Goal: Information Seeking & Learning: Learn about a topic

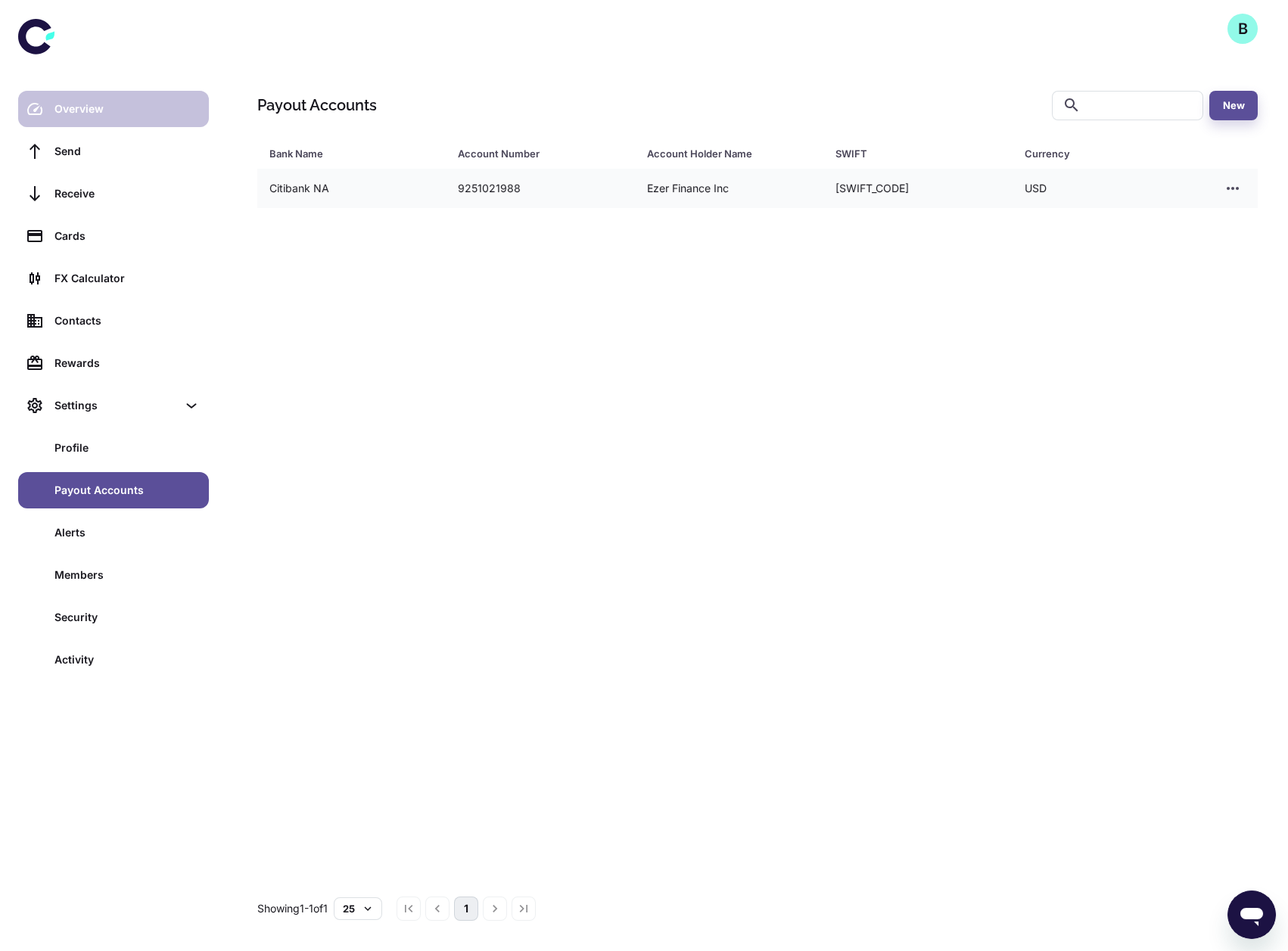
click at [114, 113] on div "Overview" at bounding box center [126, 109] width 145 height 17
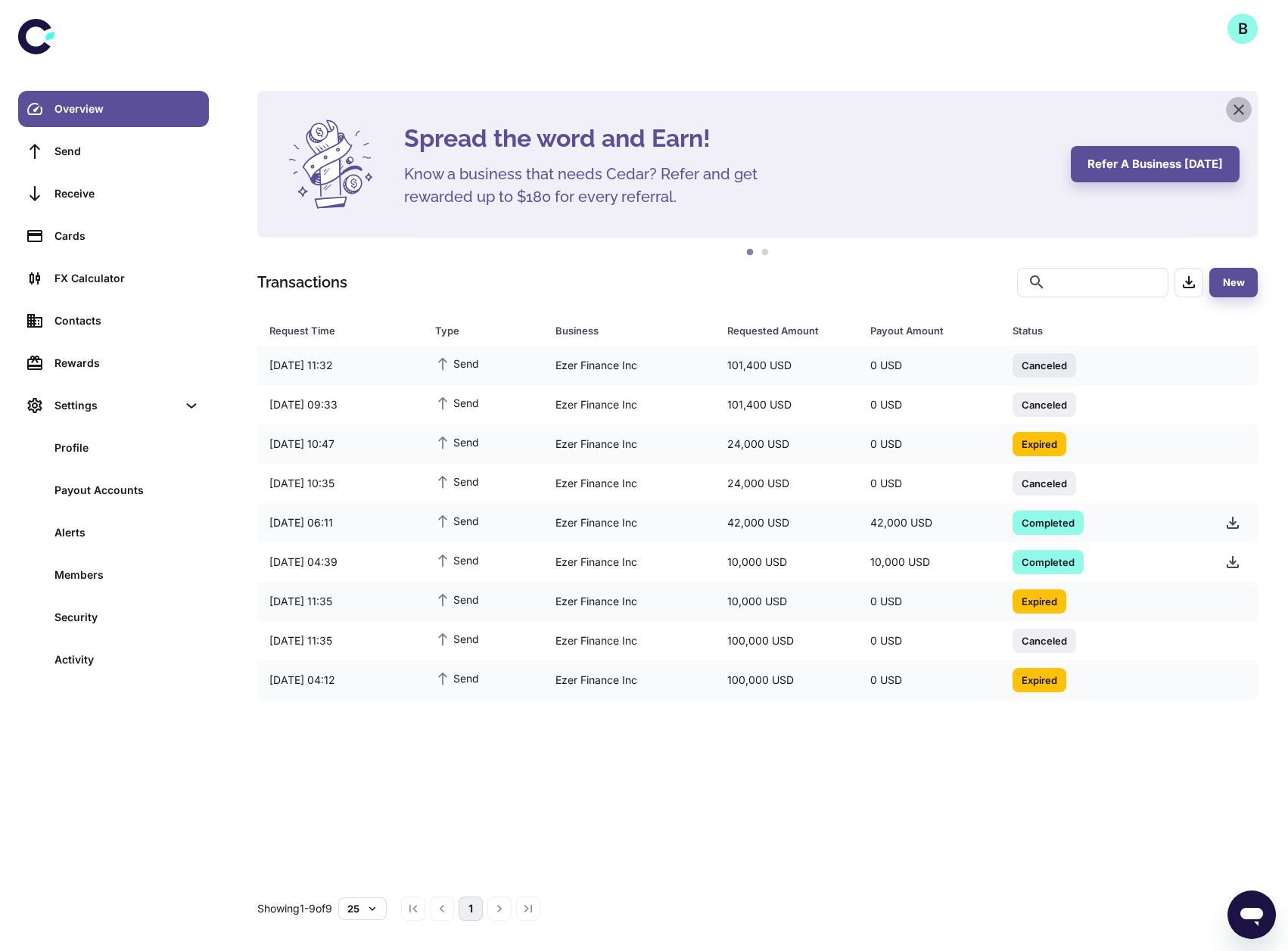
click at [1240, 104] on icon "button" at bounding box center [1238, 109] width 18 height 18
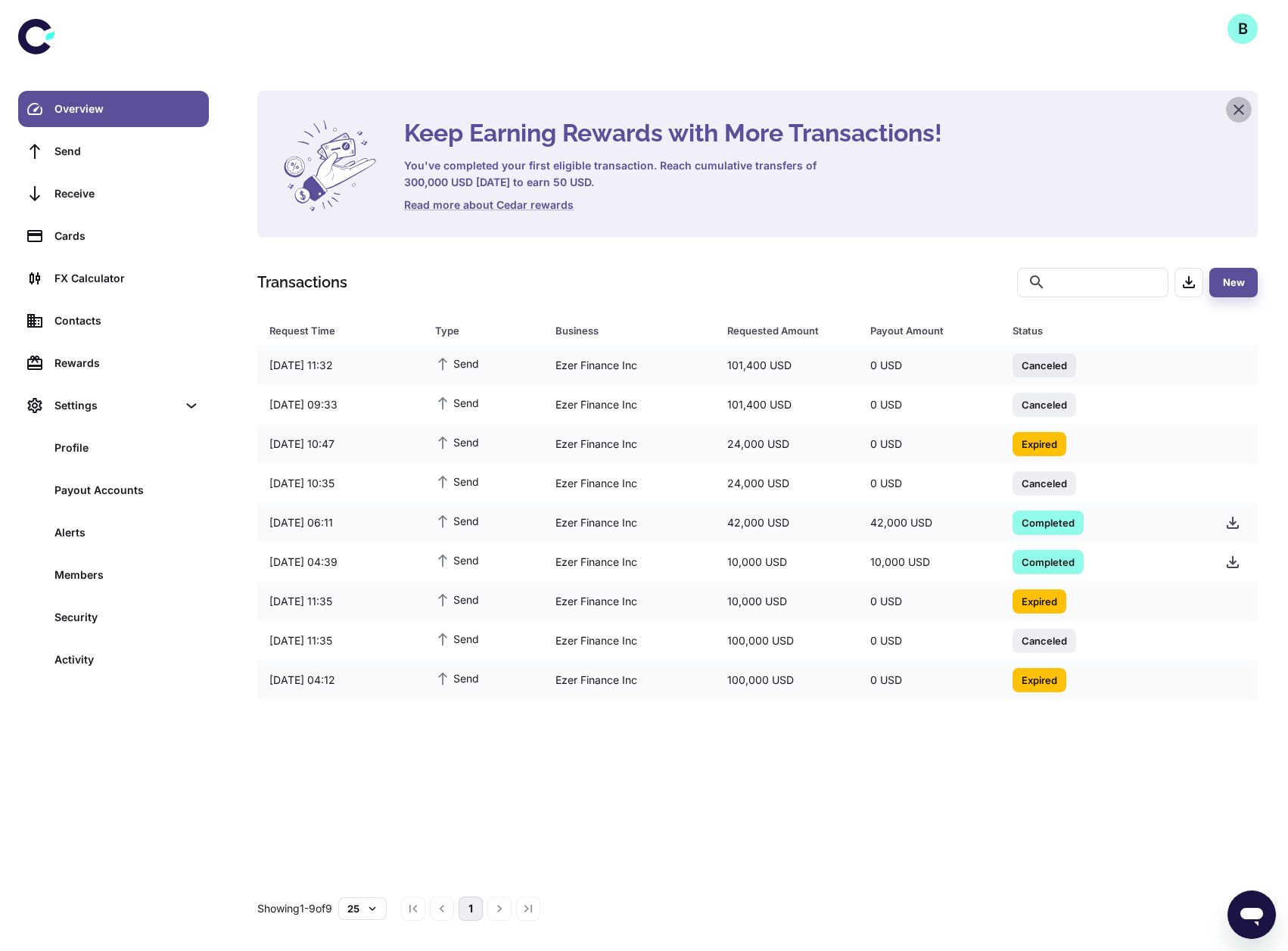
click at [1239, 106] on icon "button" at bounding box center [1238, 109] width 18 height 18
click at [1237, 104] on icon "button" at bounding box center [1238, 109] width 18 height 18
click at [1238, 107] on icon "button" at bounding box center [1238, 109] width 18 height 18
click at [97, 283] on div "FX Calculator" at bounding box center [126, 278] width 145 height 17
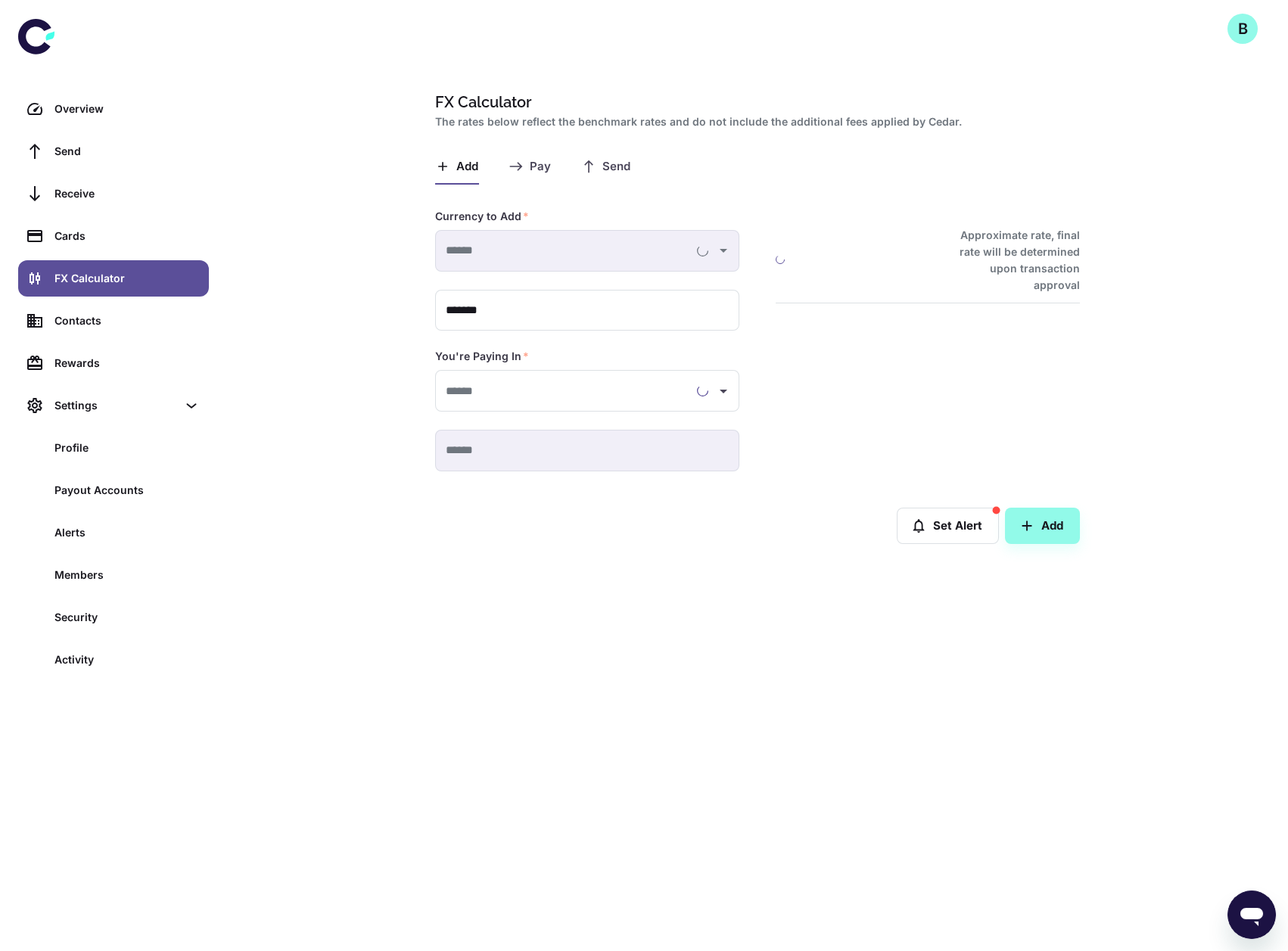
type input "**********"
click at [458, 159] on span "Add" at bounding box center [468, 166] width 22 height 14
click at [443, 159] on icon "button" at bounding box center [443, 166] width 15 height 15
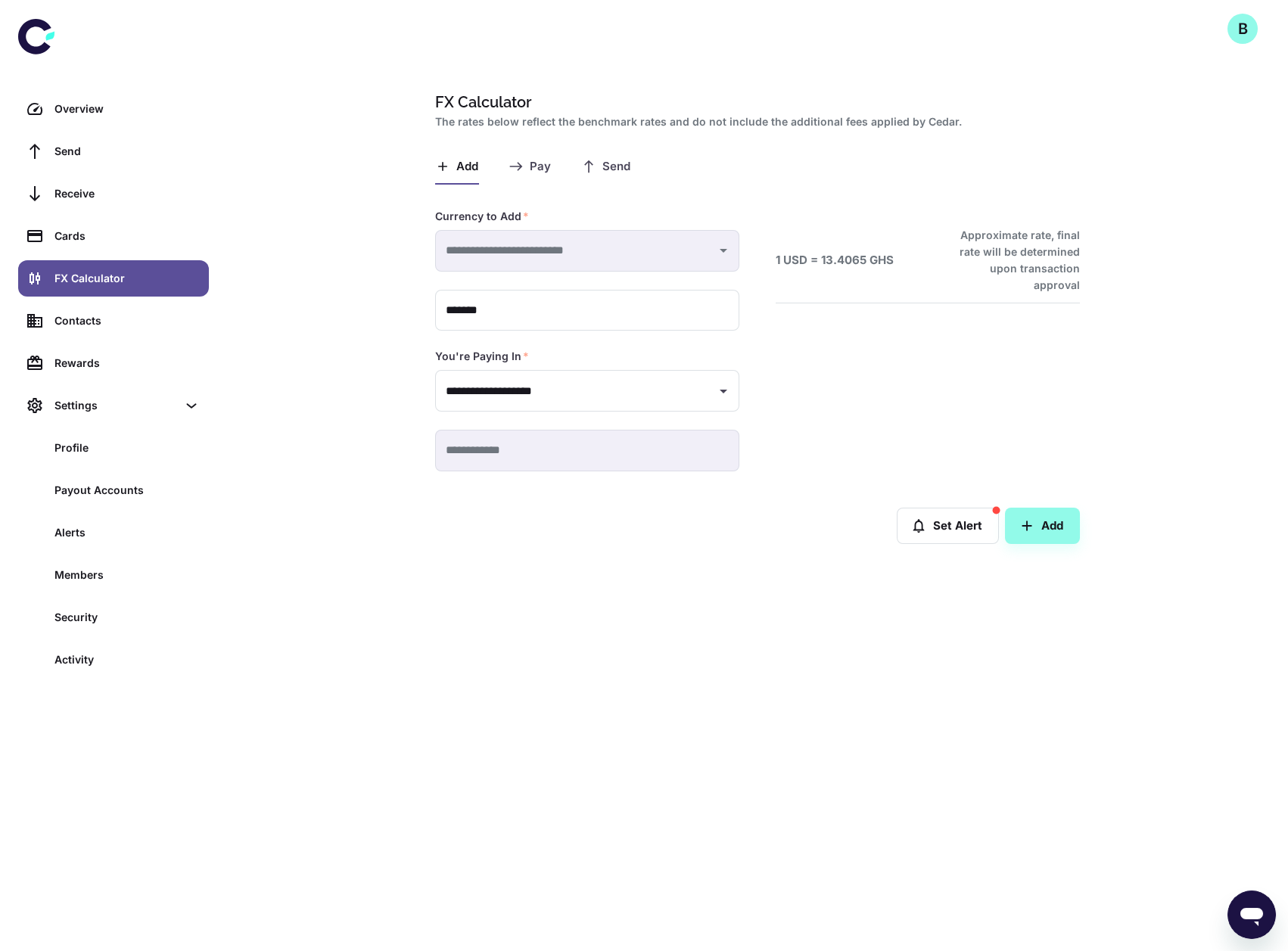
click at [461, 164] on span "Add" at bounding box center [468, 166] width 22 height 14
click at [535, 164] on span "Pay" at bounding box center [540, 166] width 21 height 14
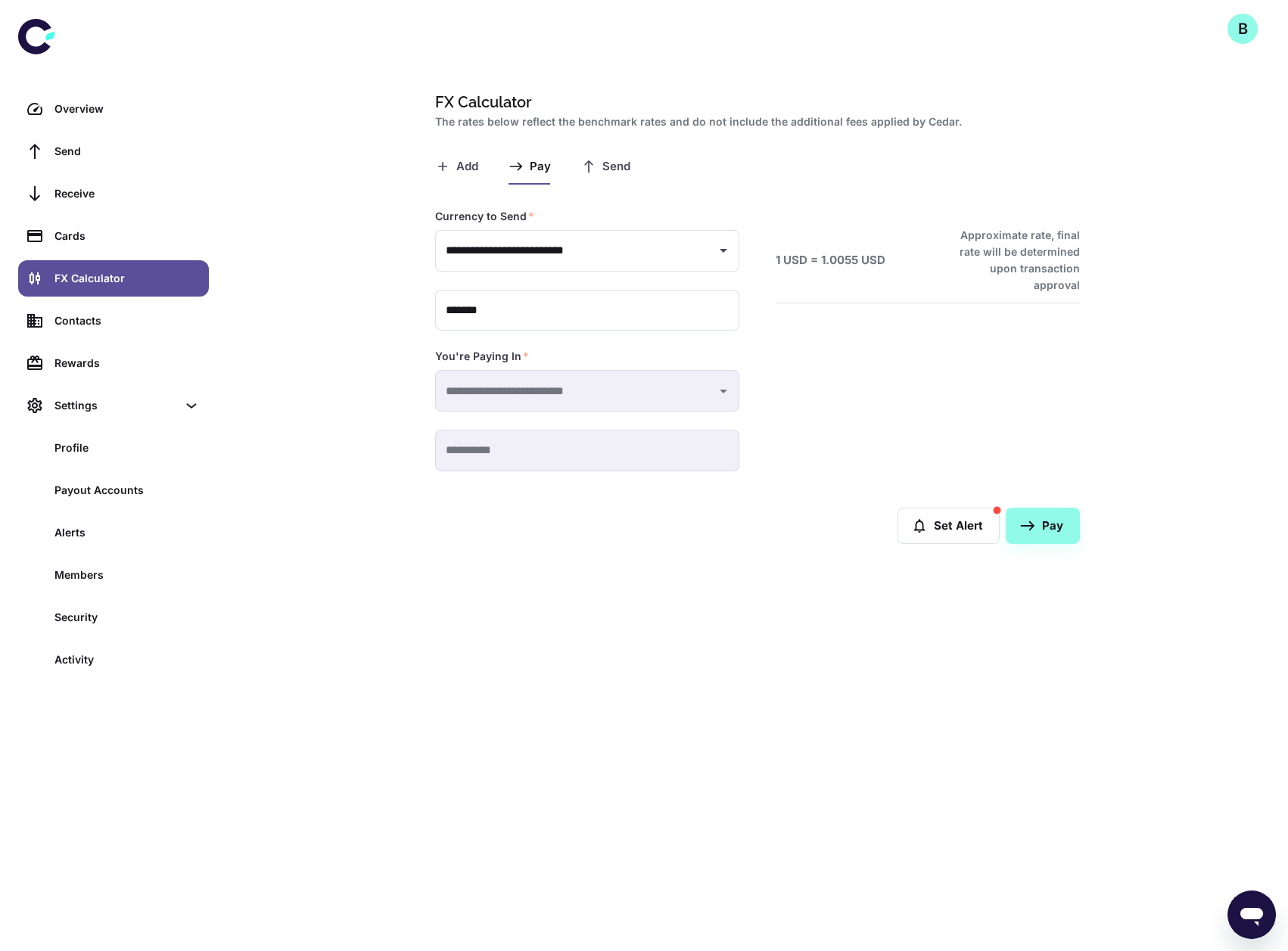
click at [611, 164] on span "Send" at bounding box center [616, 166] width 28 height 14
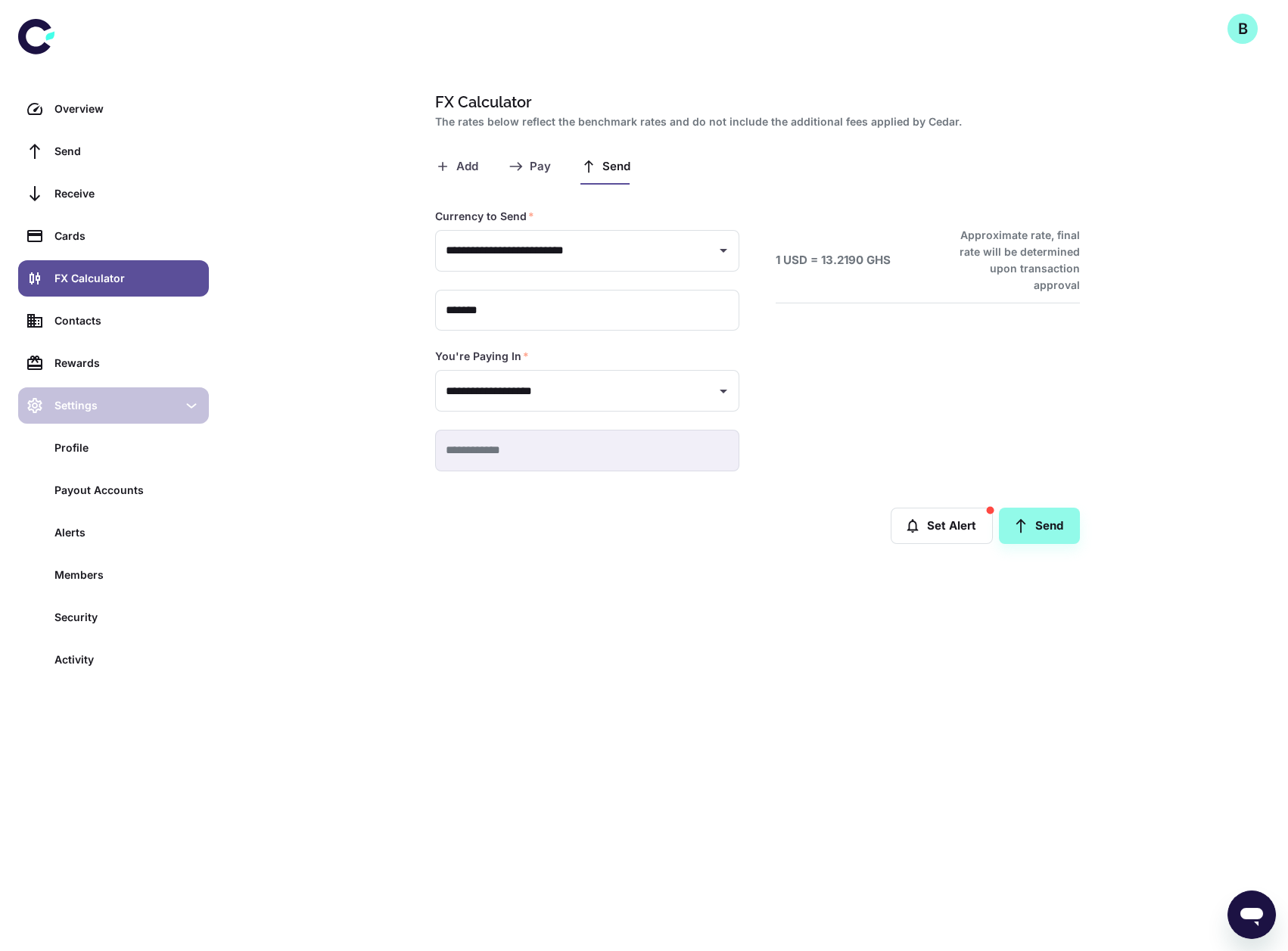
click at [191, 405] on icon at bounding box center [192, 406] width 17 height 17
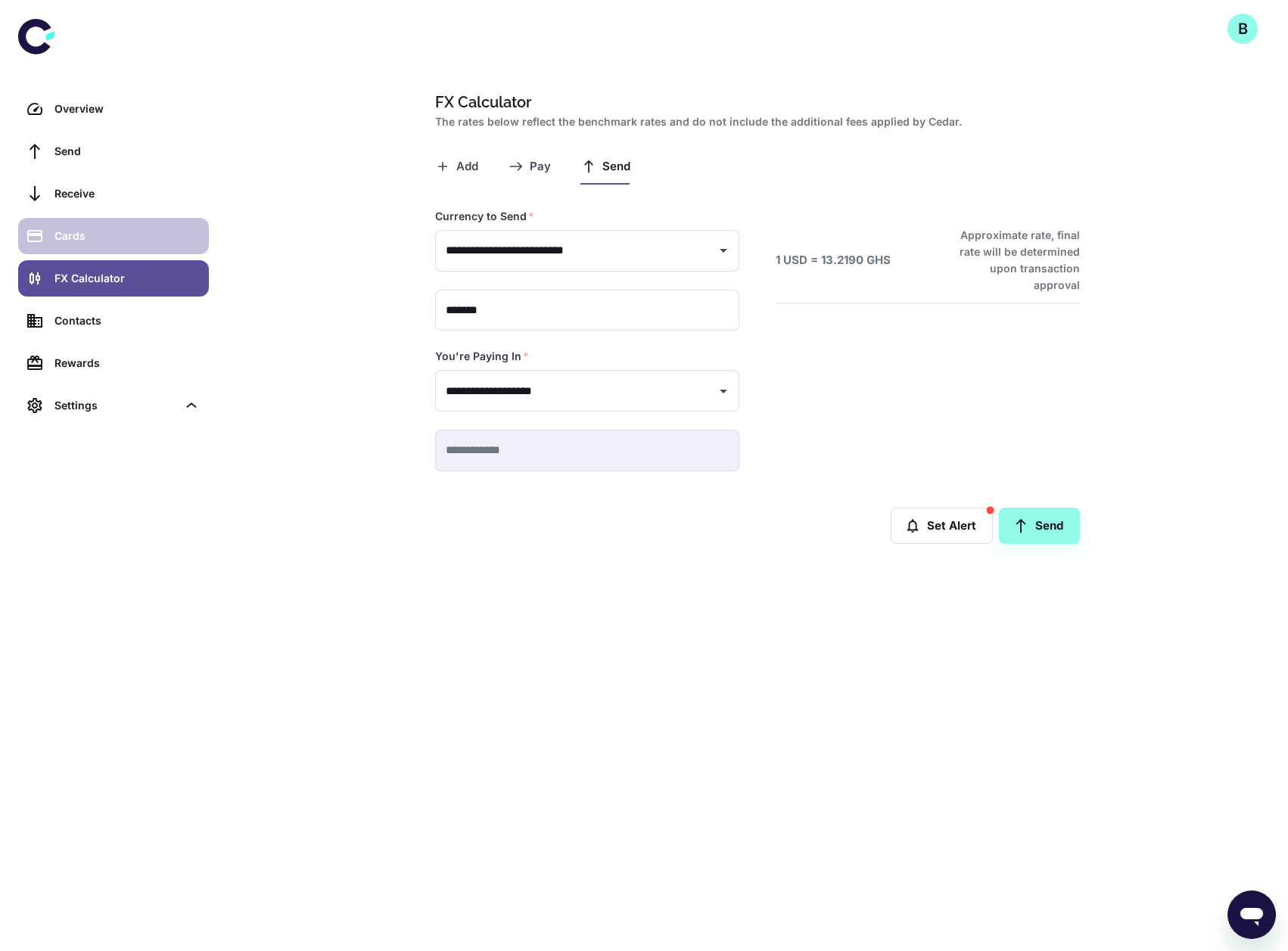
click at [89, 236] on div "Cards" at bounding box center [126, 236] width 145 height 17
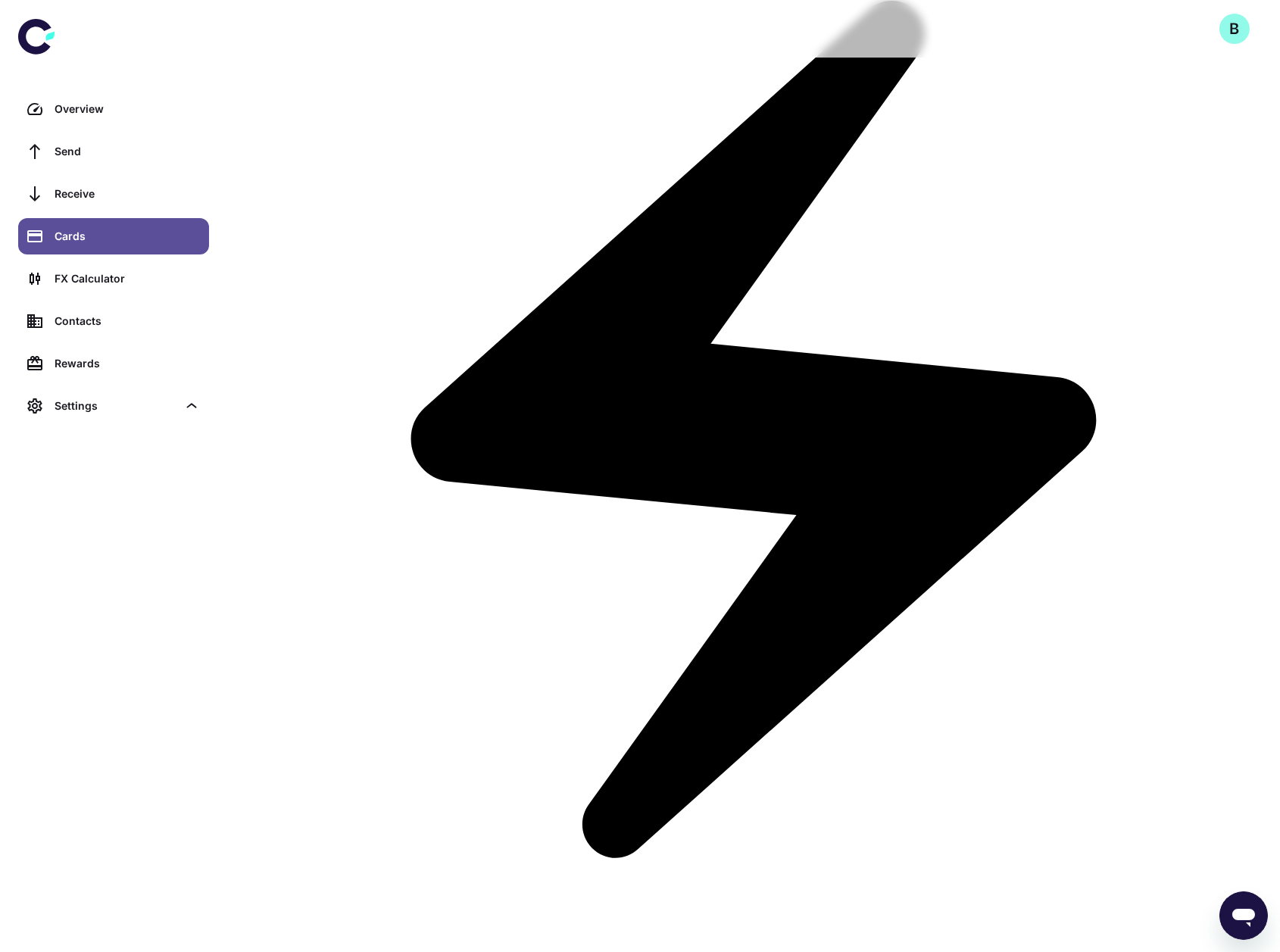
scroll to position [392, 0]
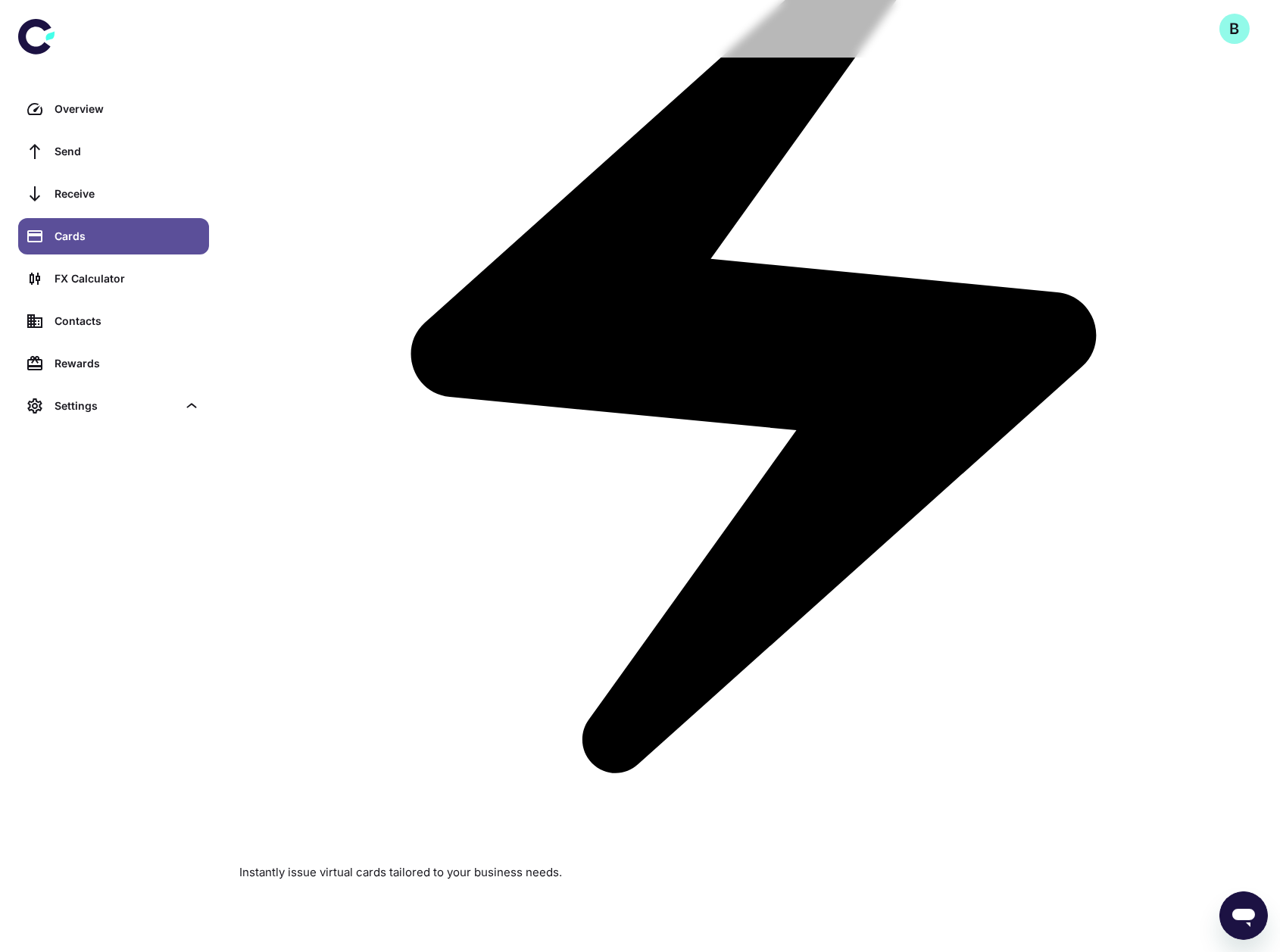
scroll to position [497, 0]
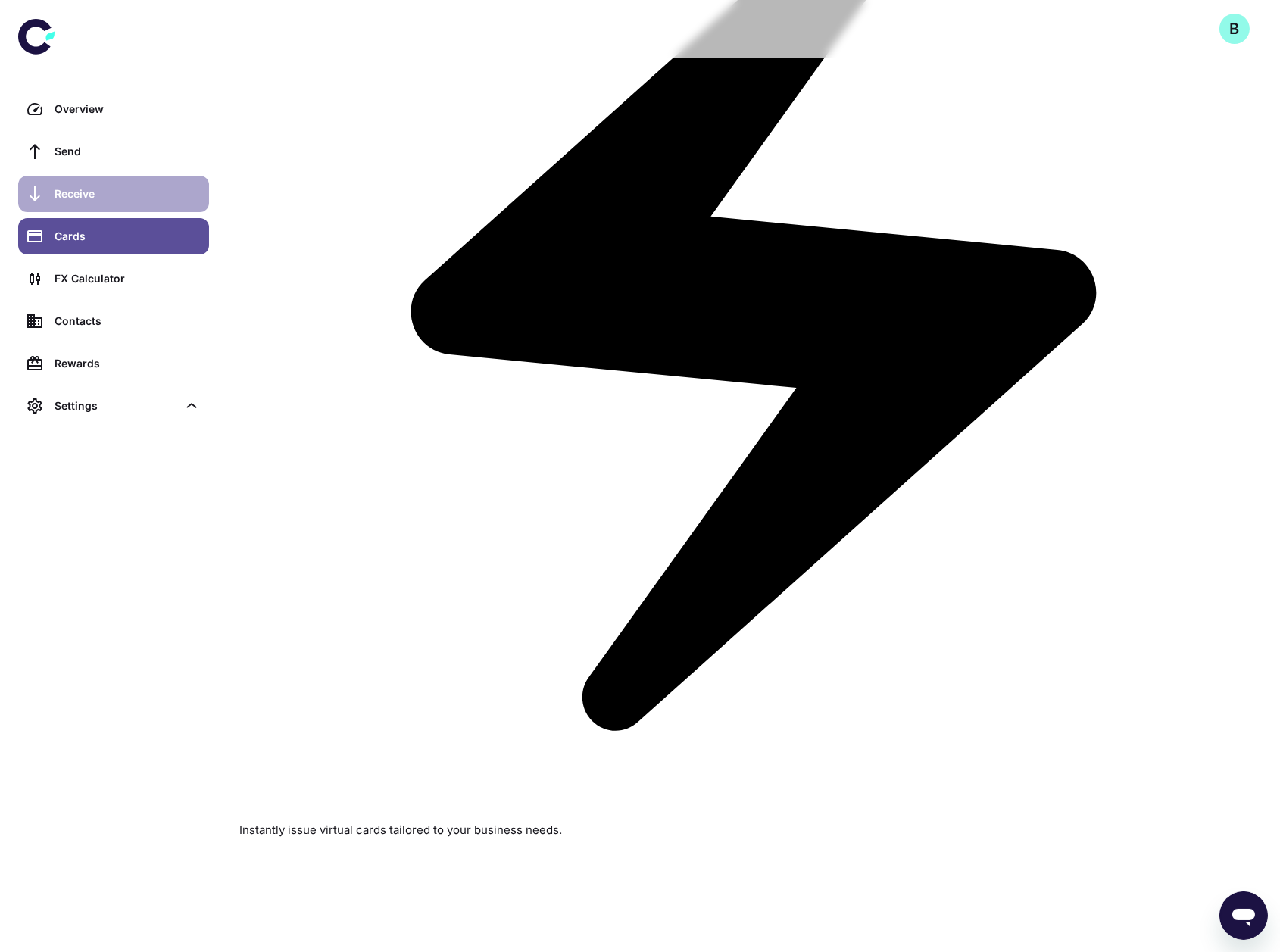
click at [142, 204] on link "Receive" at bounding box center [113, 194] width 191 height 37
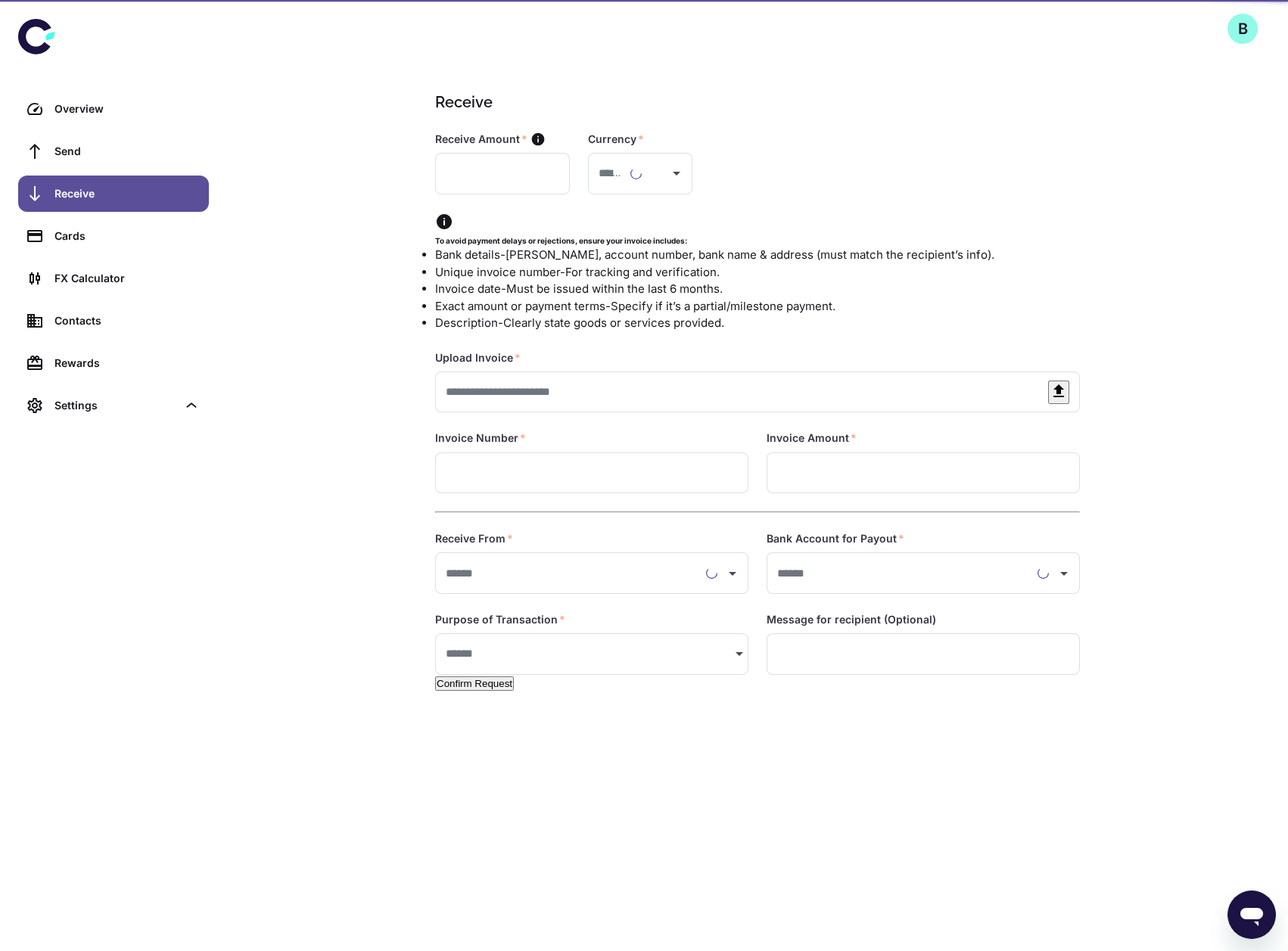
type input "**********"
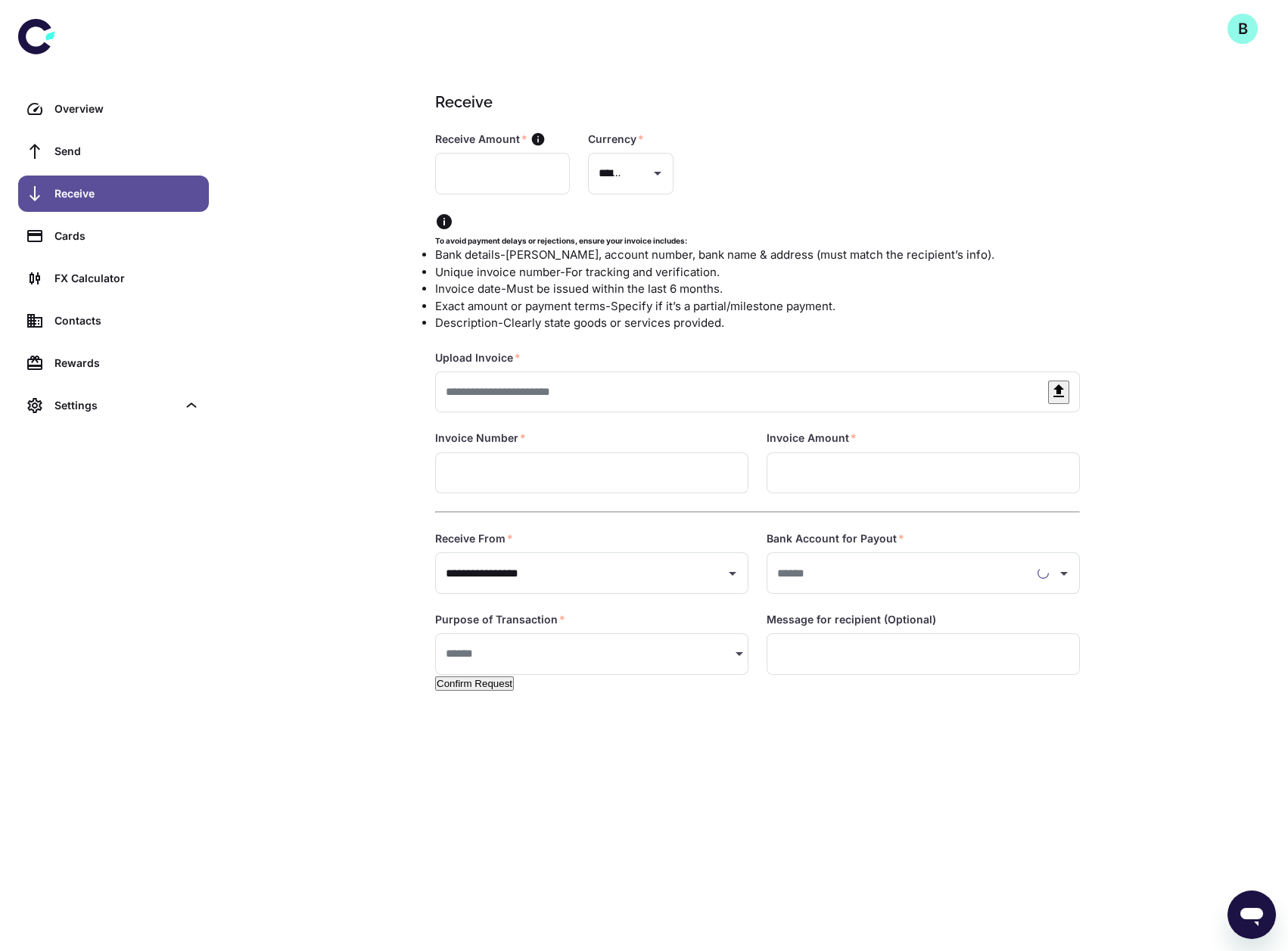
type input "**********"
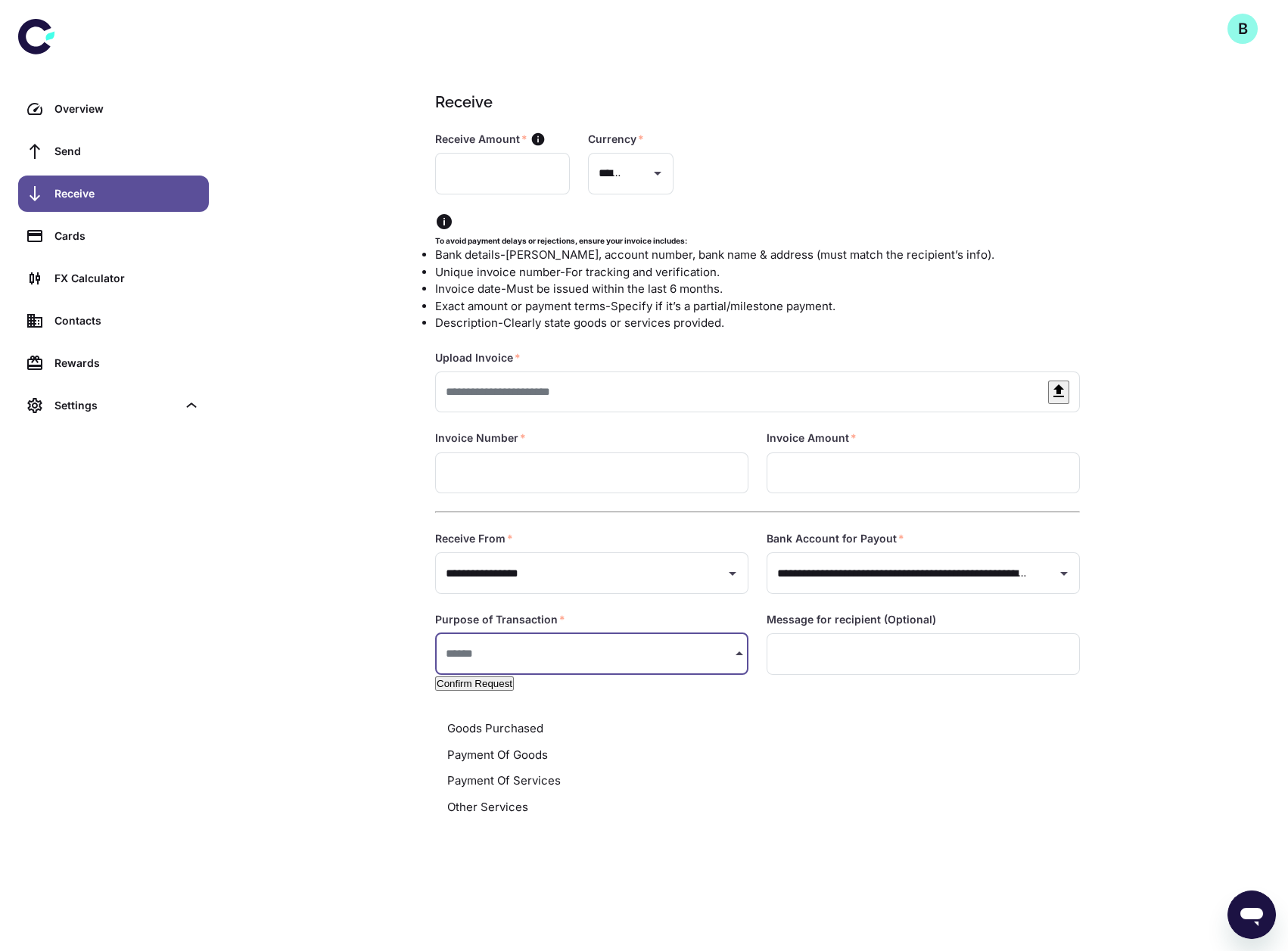
click at [655, 674] on input "text" at bounding box center [586, 653] width 303 height 42
